Goal: Task Accomplishment & Management: Manage account settings

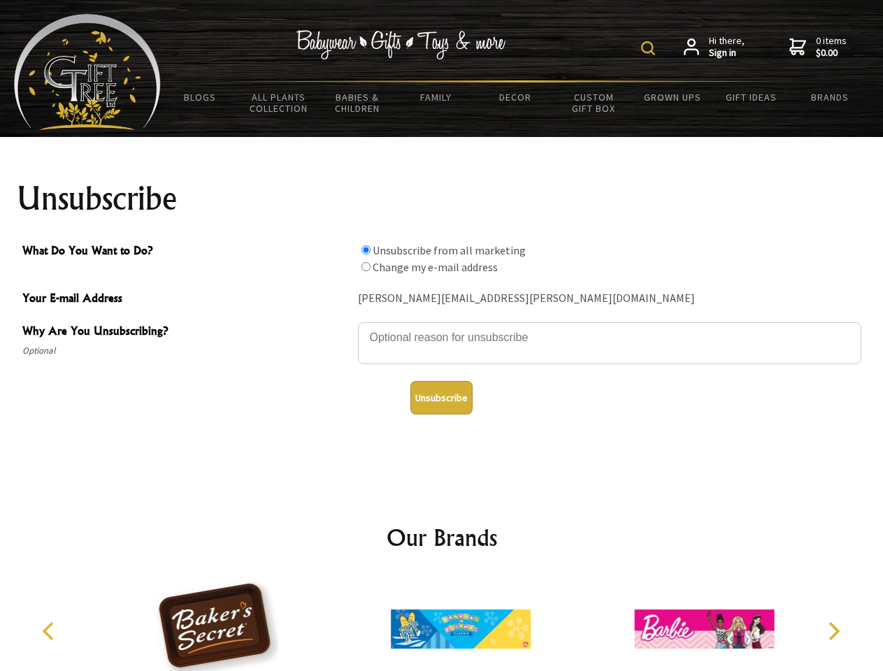
click at [650, 48] on img at bounding box center [648, 48] width 14 height 14
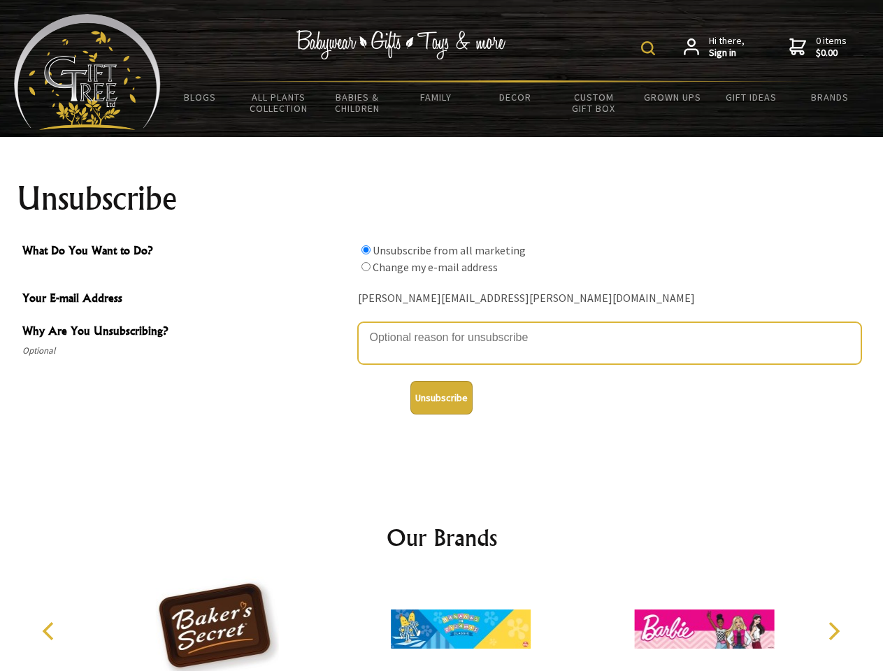
click at [442, 327] on textarea "Why Are You Unsubscribing?" at bounding box center [609, 343] width 503 height 42
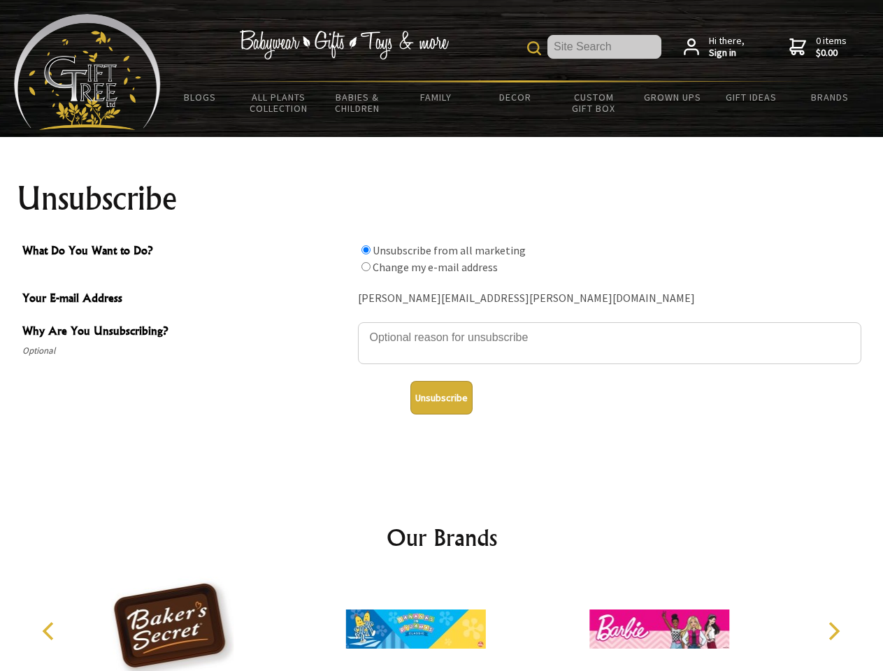
click at [366, 250] on input "What Do You Want to Do?" at bounding box center [366, 249] width 9 height 9
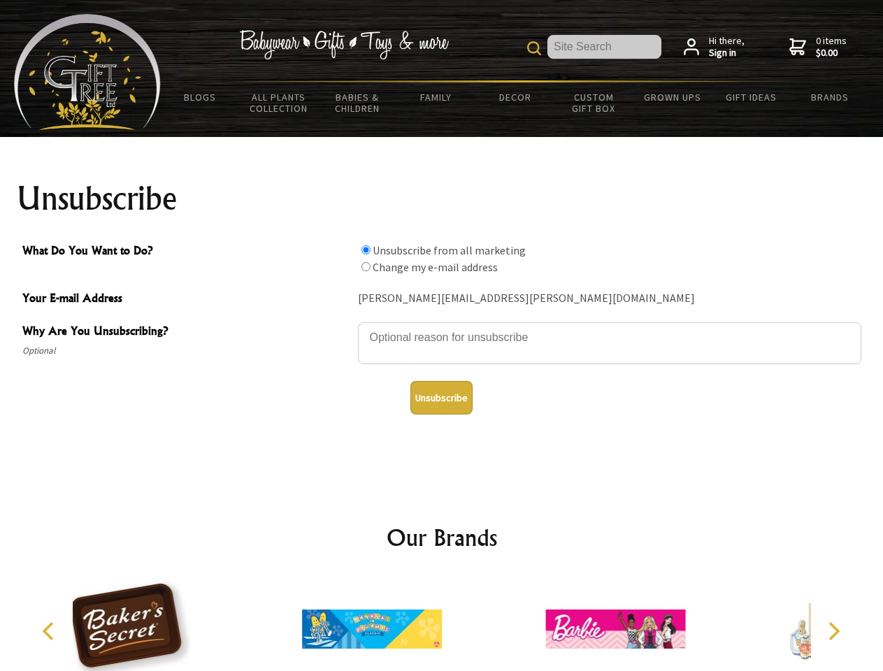
click at [366, 266] on input "What Do You Want to Do?" at bounding box center [366, 266] width 9 height 9
radio input "true"
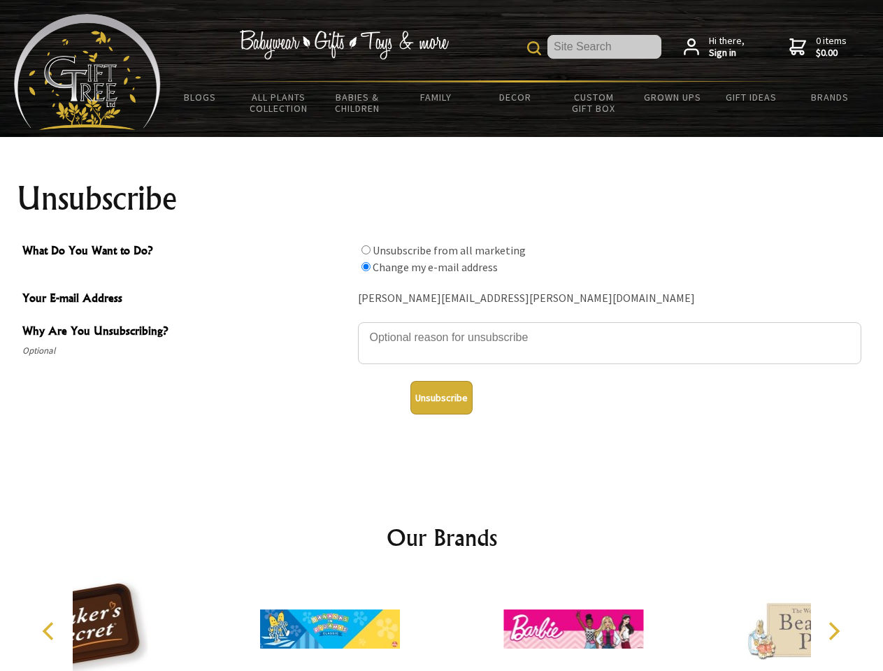
click at [441, 398] on button "Unsubscribe" at bounding box center [441, 398] width 62 height 34
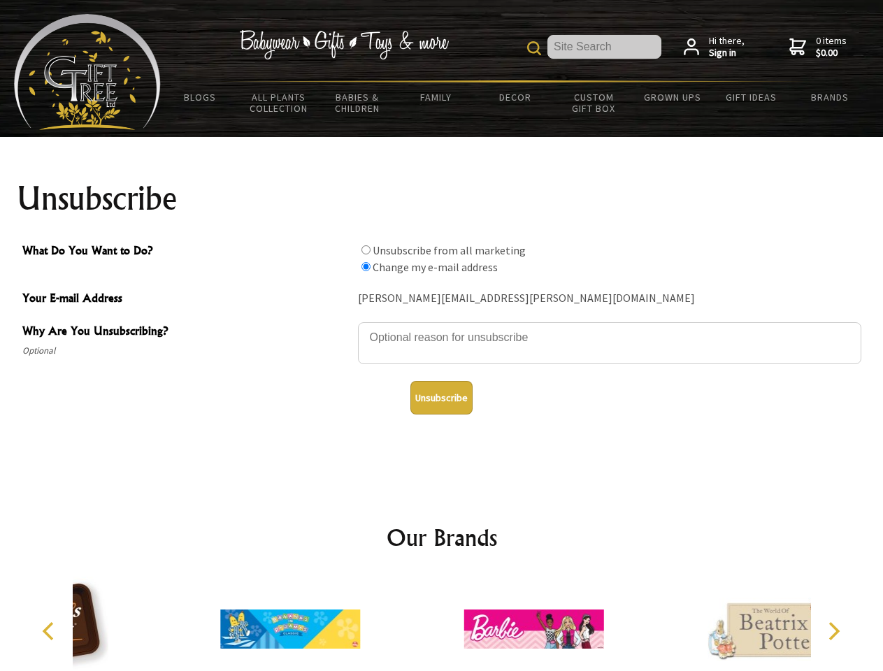
click at [50, 631] on icon "Previous" at bounding box center [50, 631] width 18 height 18
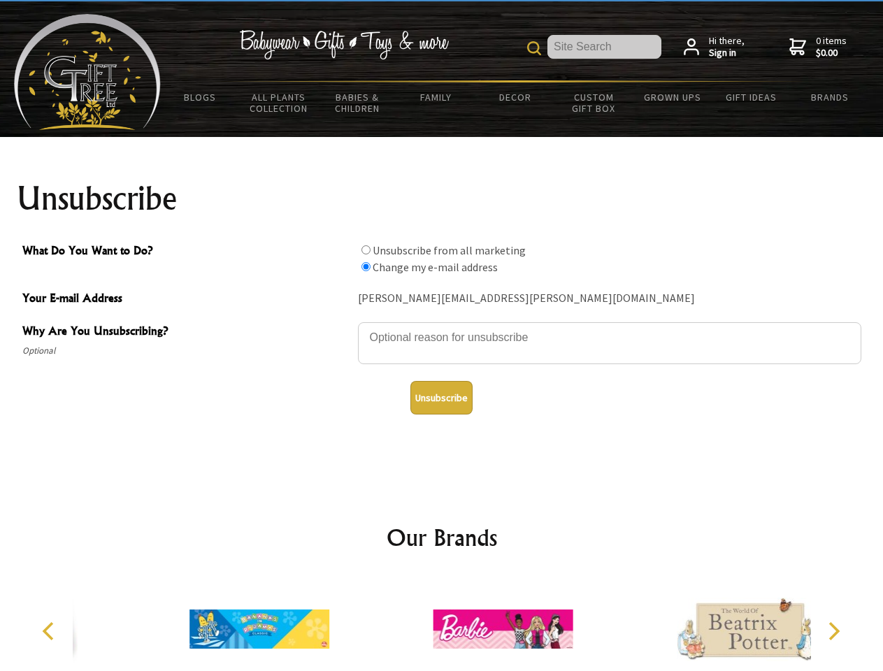
click at [834, 631] on icon "Next" at bounding box center [833, 631] width 18 height 18
